Goal: Find specific page/section: Find specific page/section

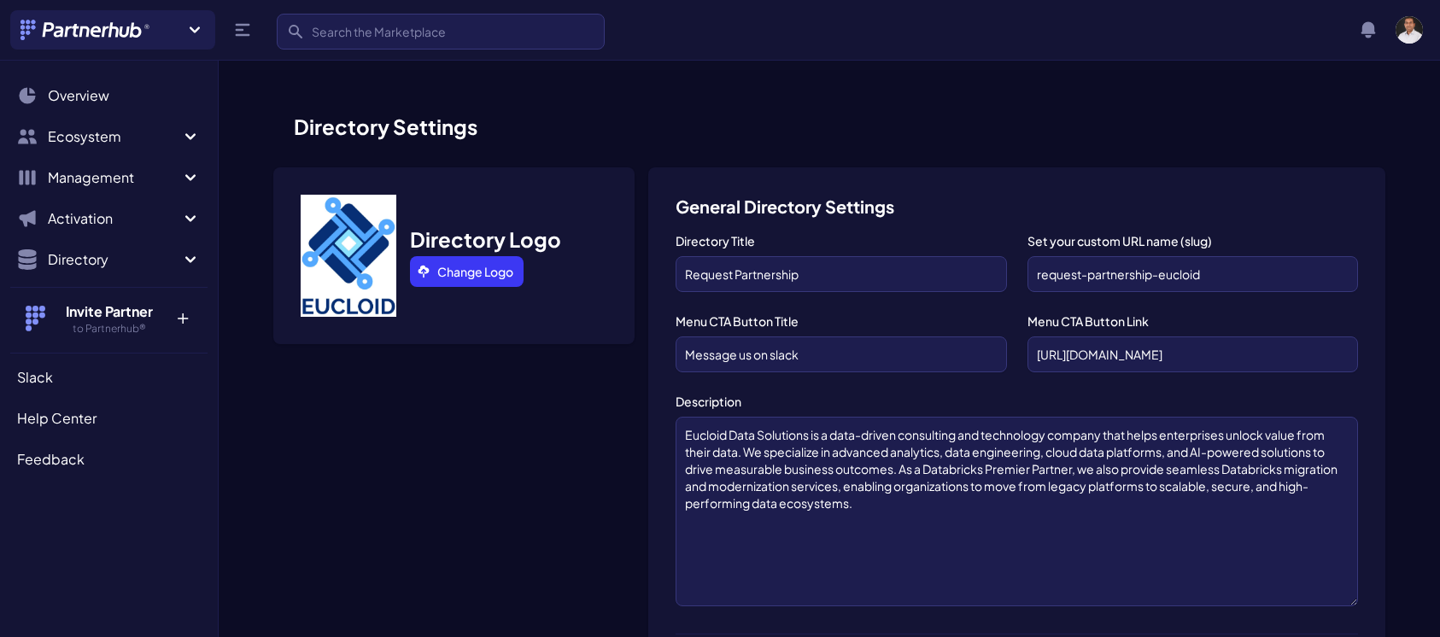
scroll to position [1226, 0]
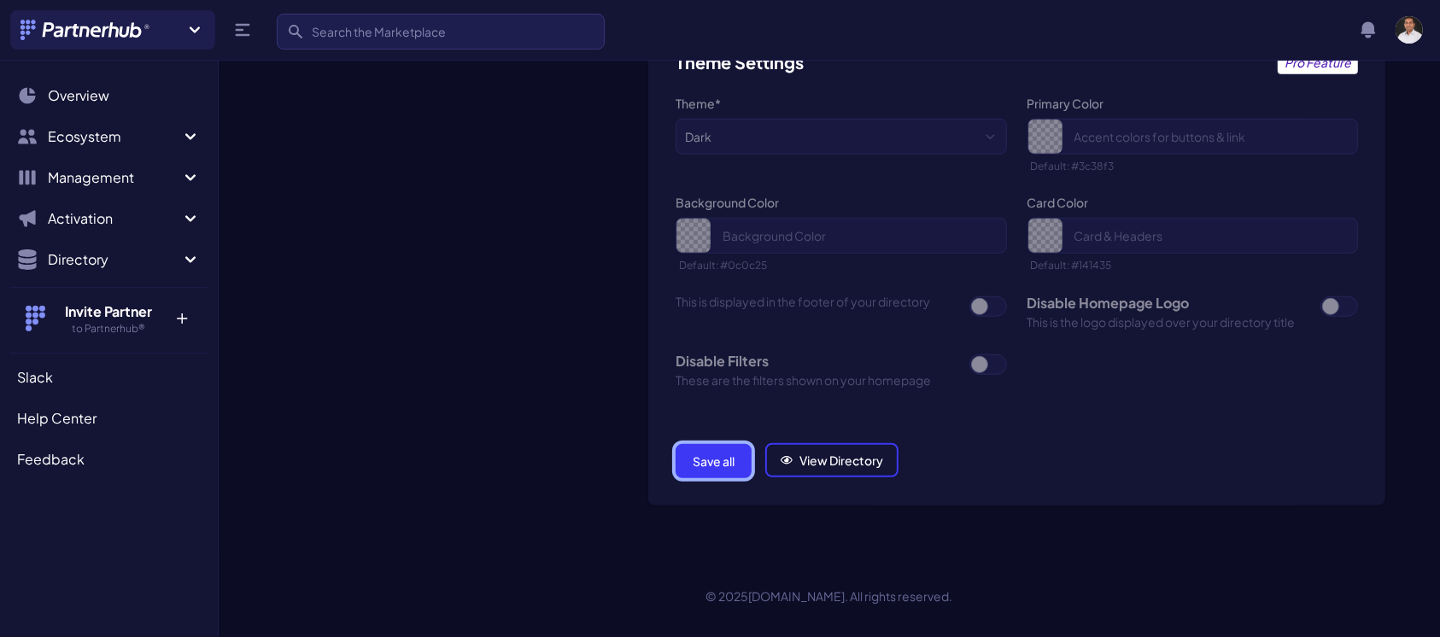
click at [733, 462] on button "Save all" at bounding box center [714, 461] width 76 height 34
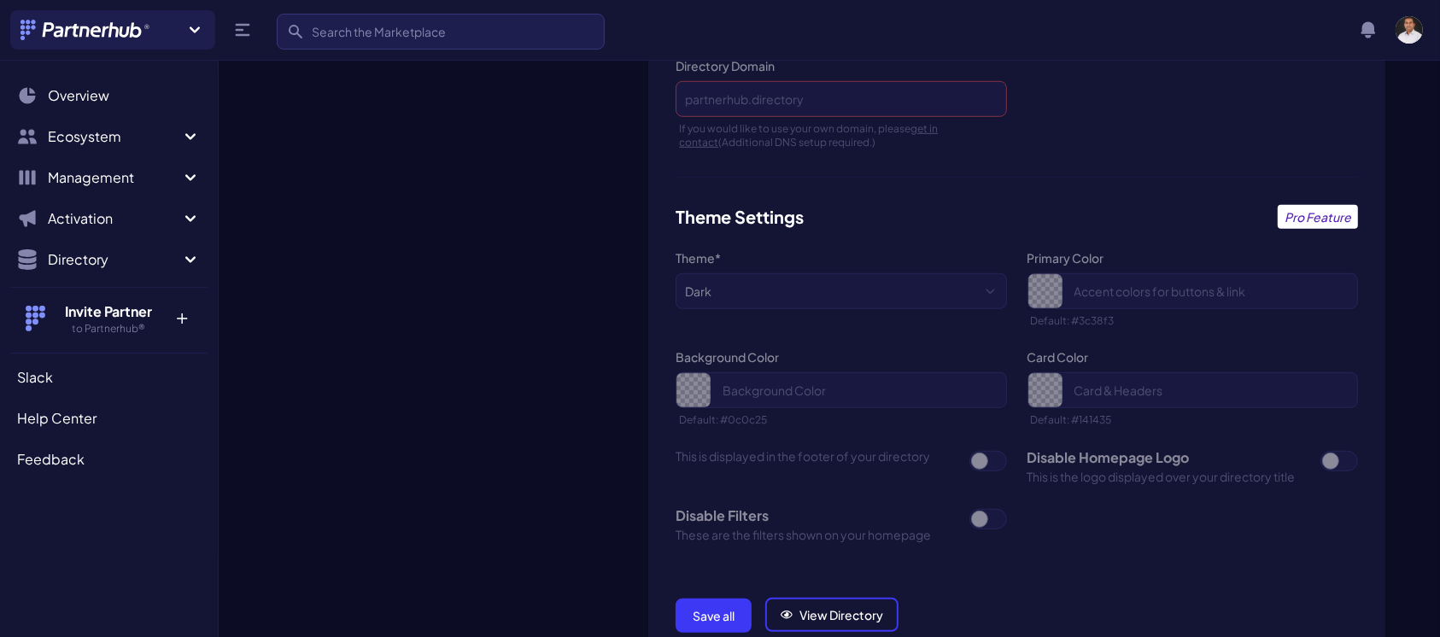
scroll to position [1226, 0]
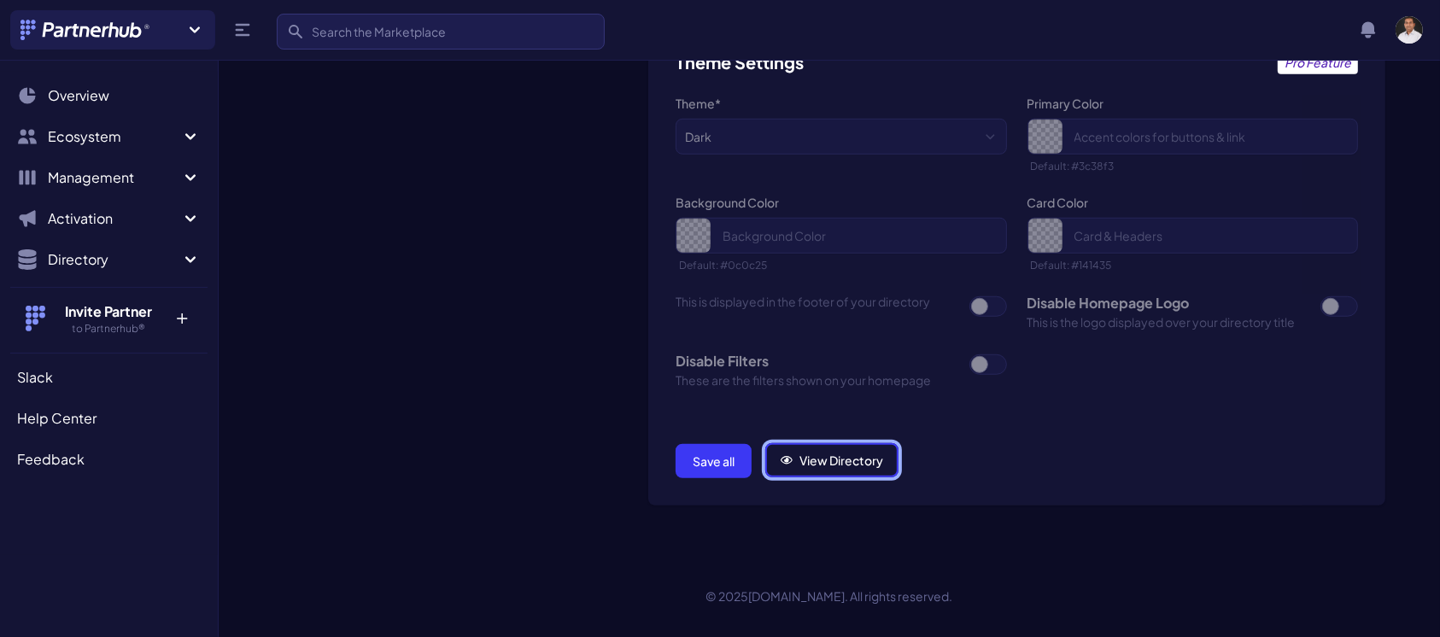
click at [806, 463] on link "View Directory" at bounding box center [831, 460] width 133 height 34
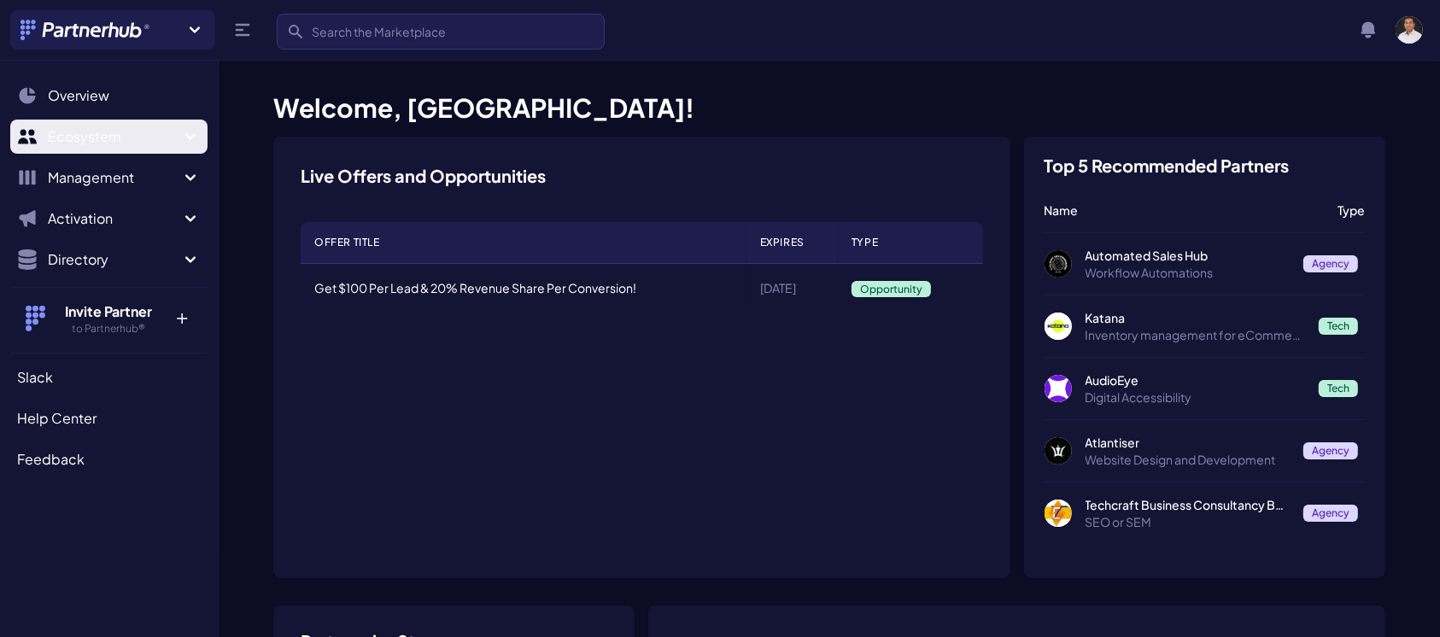
click at [171, 126] on button "Ecosystem" at bounding box center [108, 137] width 197 height 34
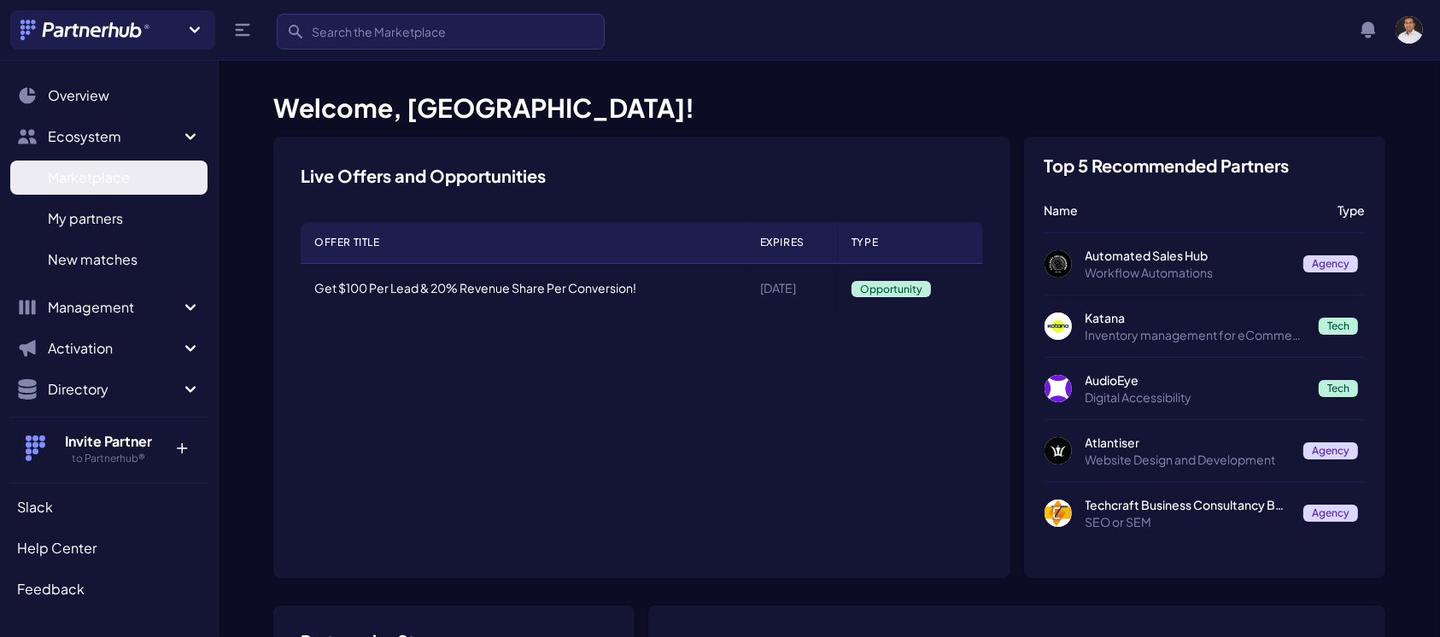
click at [120, 179] on span "Marketplace" at bounding box center [89, 177] width 82 height 21
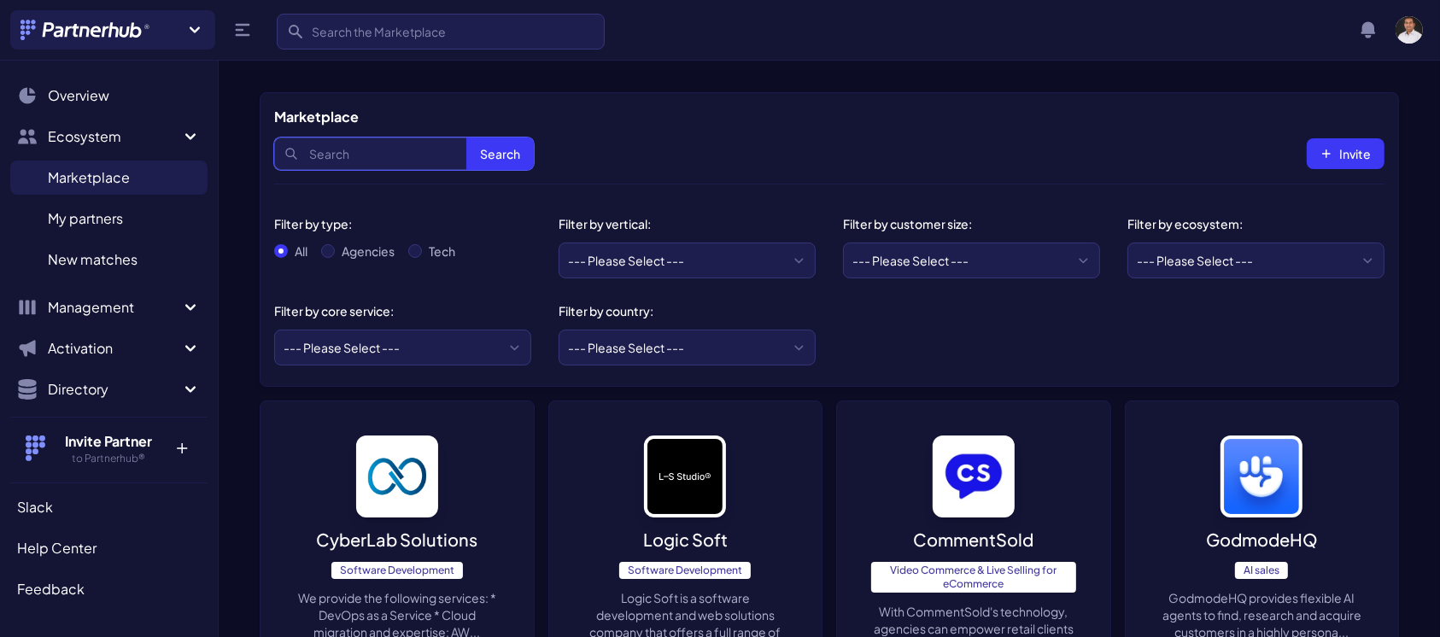
click at [329, 154] on input "Search" at bounding box center [404, 154] width 260 height 32
type input "eucloid"
click at [466, 138] on button "Search" at bounding box center [499, 154] width 67 height 32
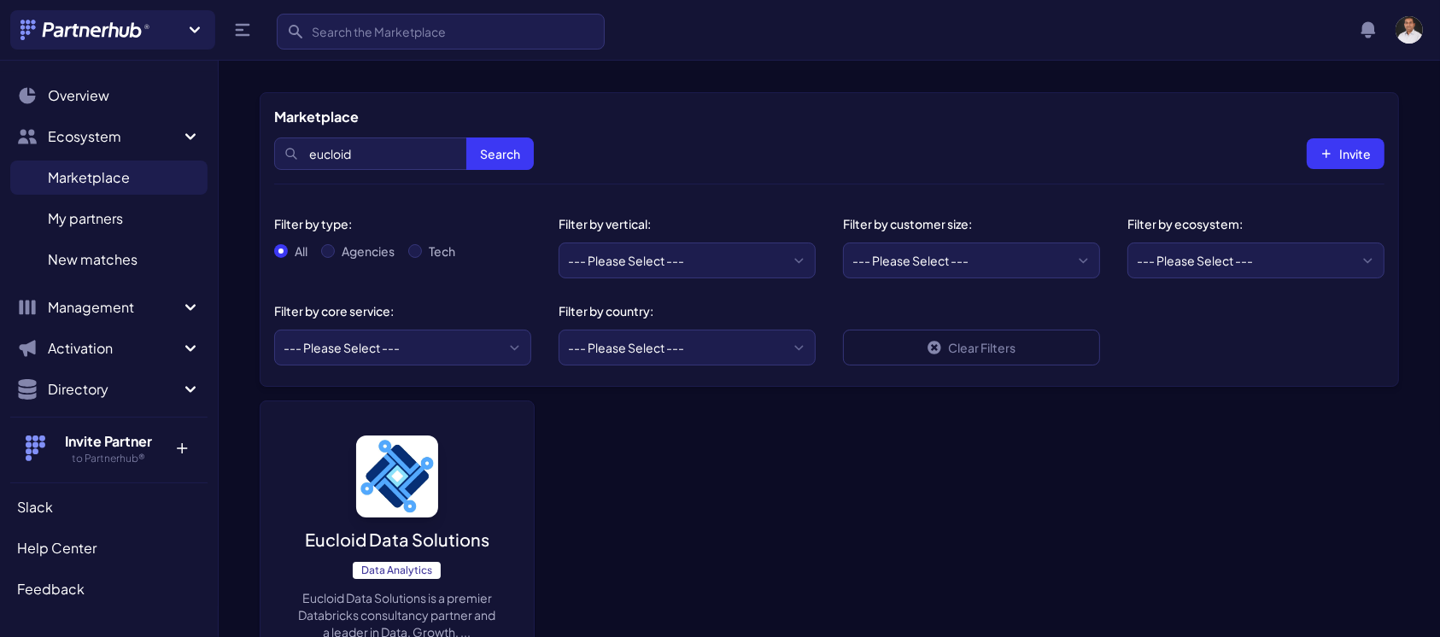
click at [368, 550] on p "Eucloid Data Solutions" at bounding box center [397, 540] width 185 height 24
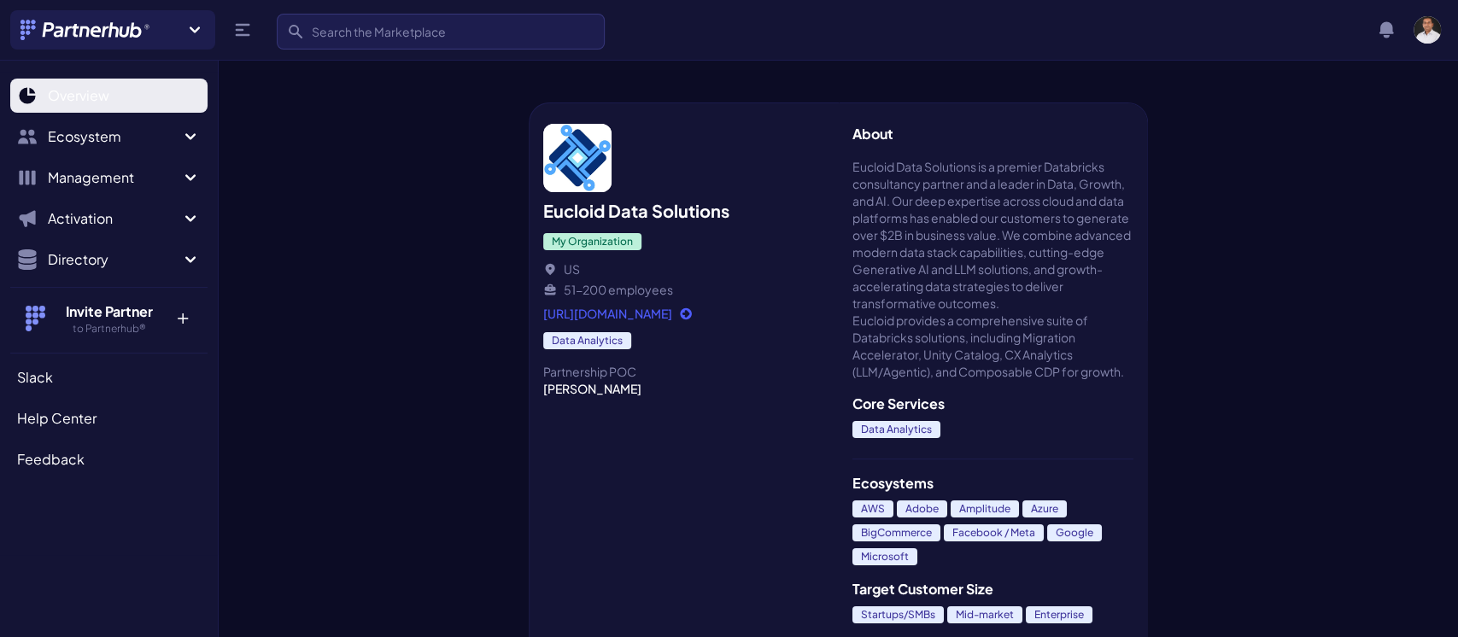
click at [99, 106] on link "Overview" at bounding box center [108, 96] width 197 height 34
